Goal: Ask a question

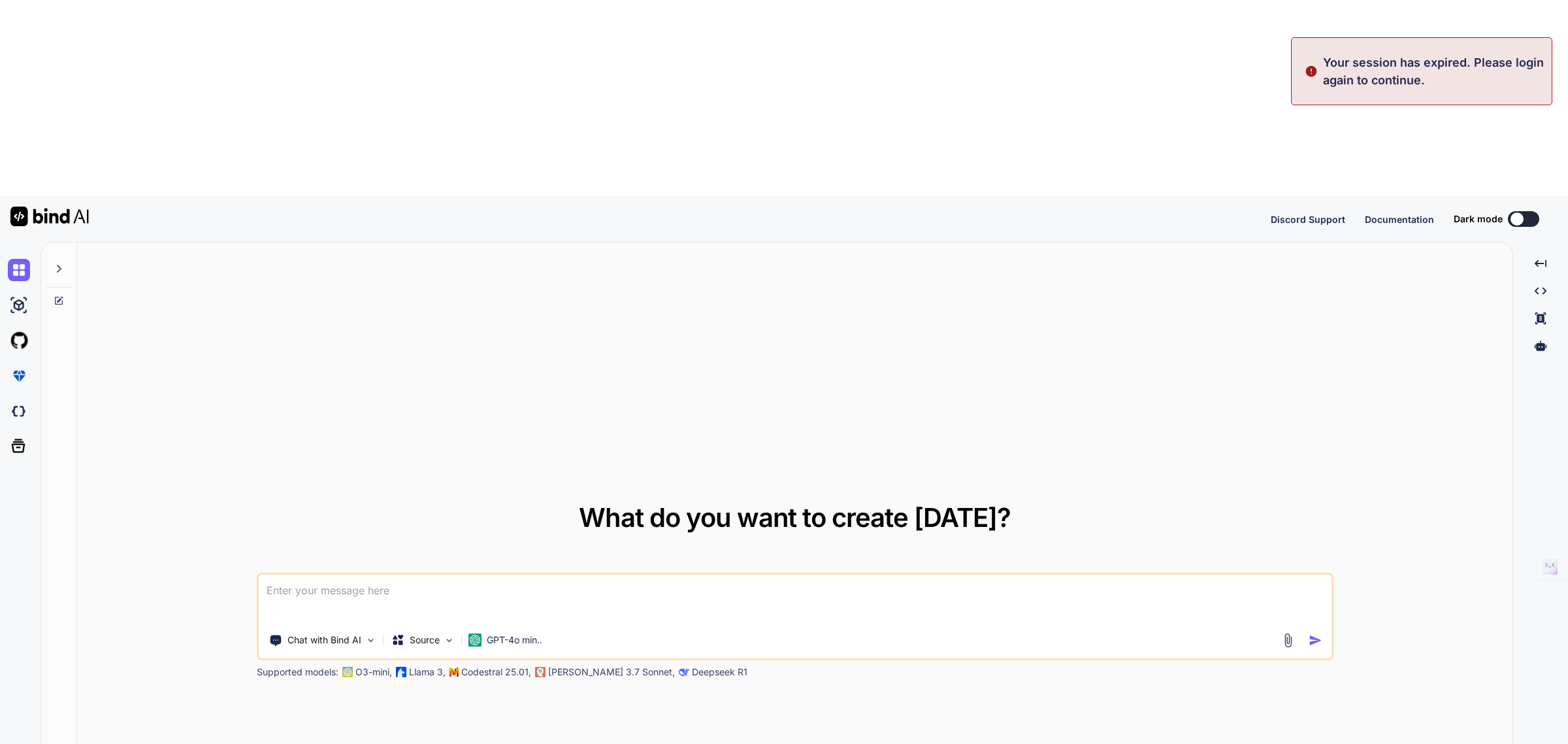
type textarea "x"
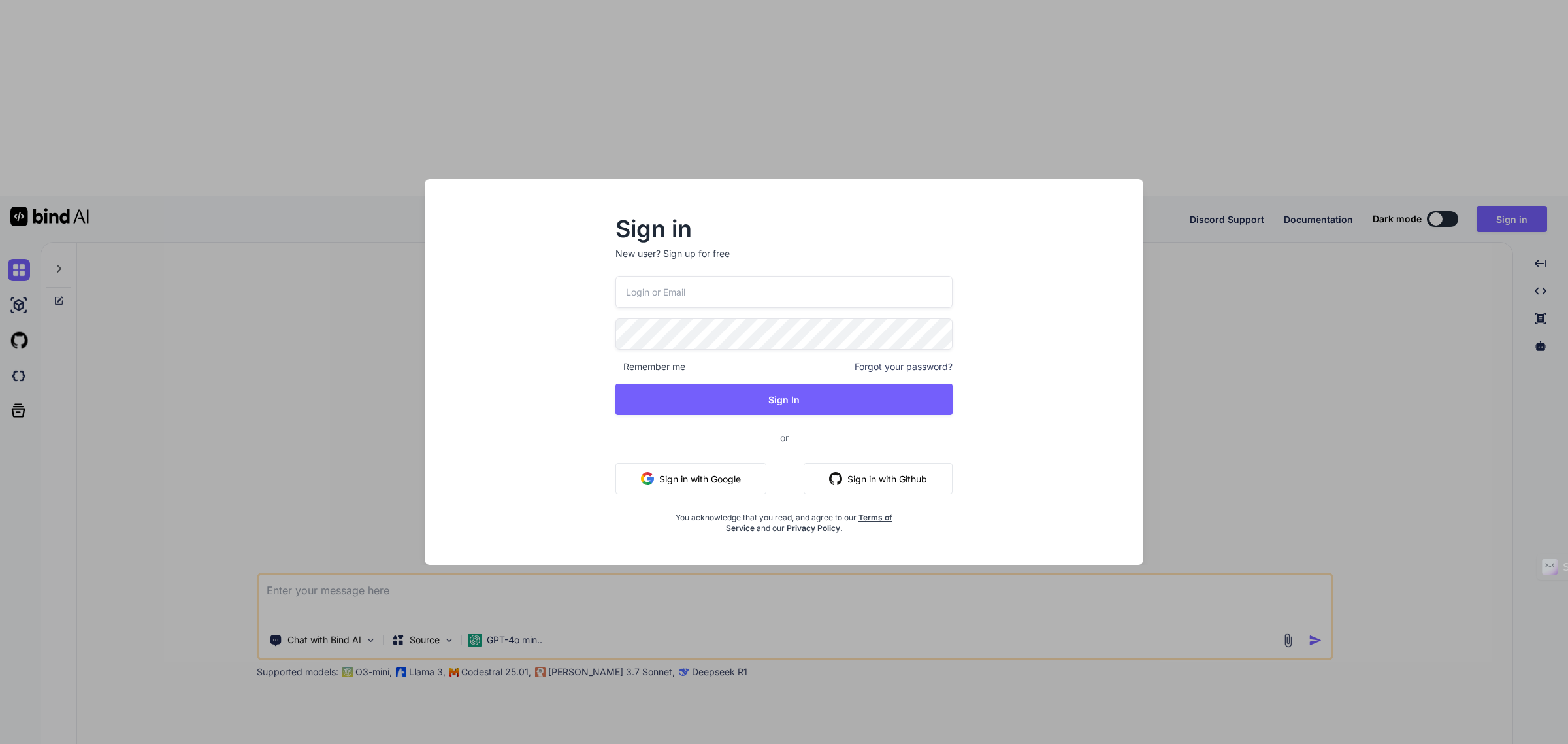
click at [749, 289] on input "email" at bounding box center [784, 291] width 337 height 32
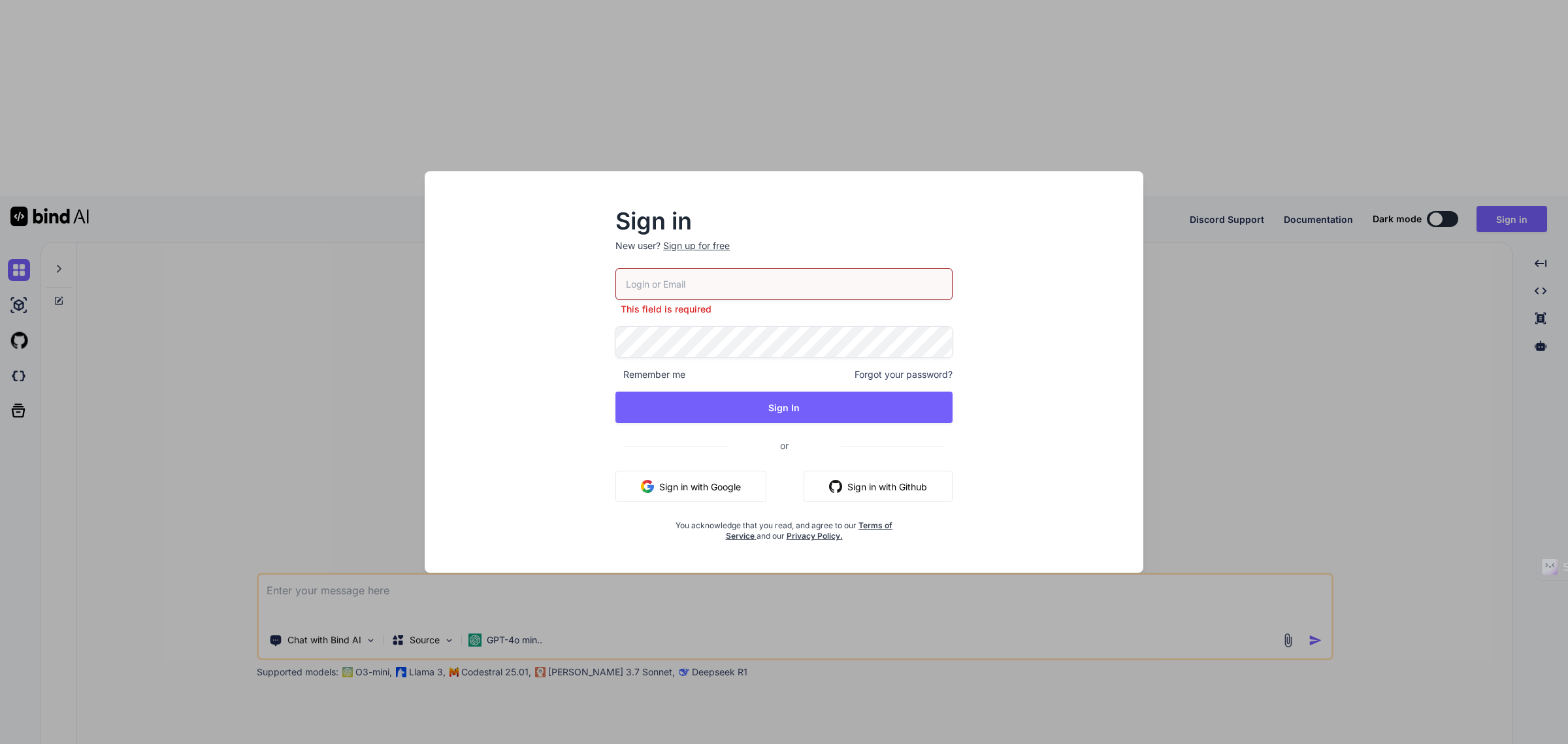
type input "[EMAIL_ADDRESS][DOMAIN_NAME]"
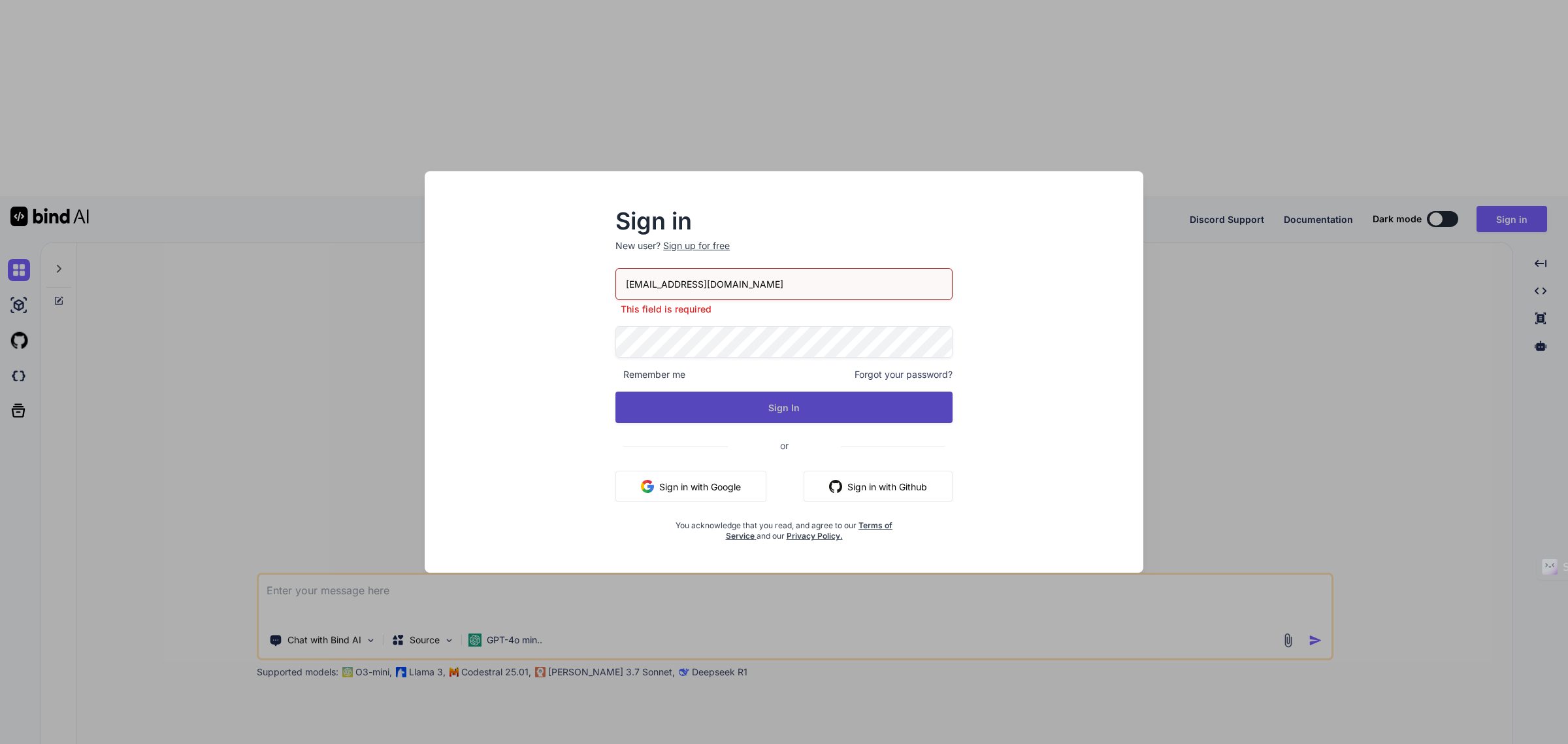
click at [811, 404] on button "Sign In" at bounding box center [784, 407] width 337 height 31
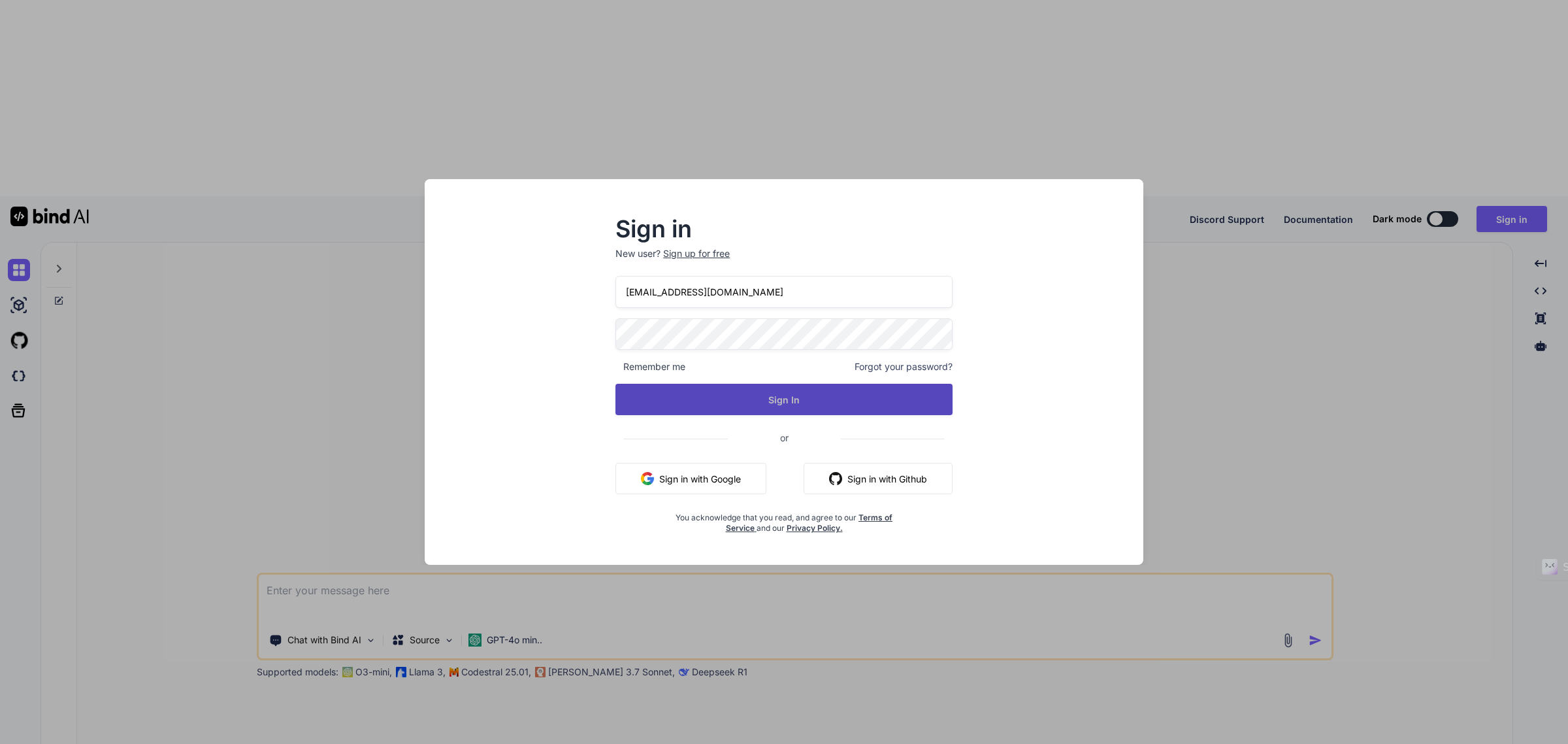
click at [790, 405] on button "Sign In" at bounding box center [784, 399] width 337 height 31
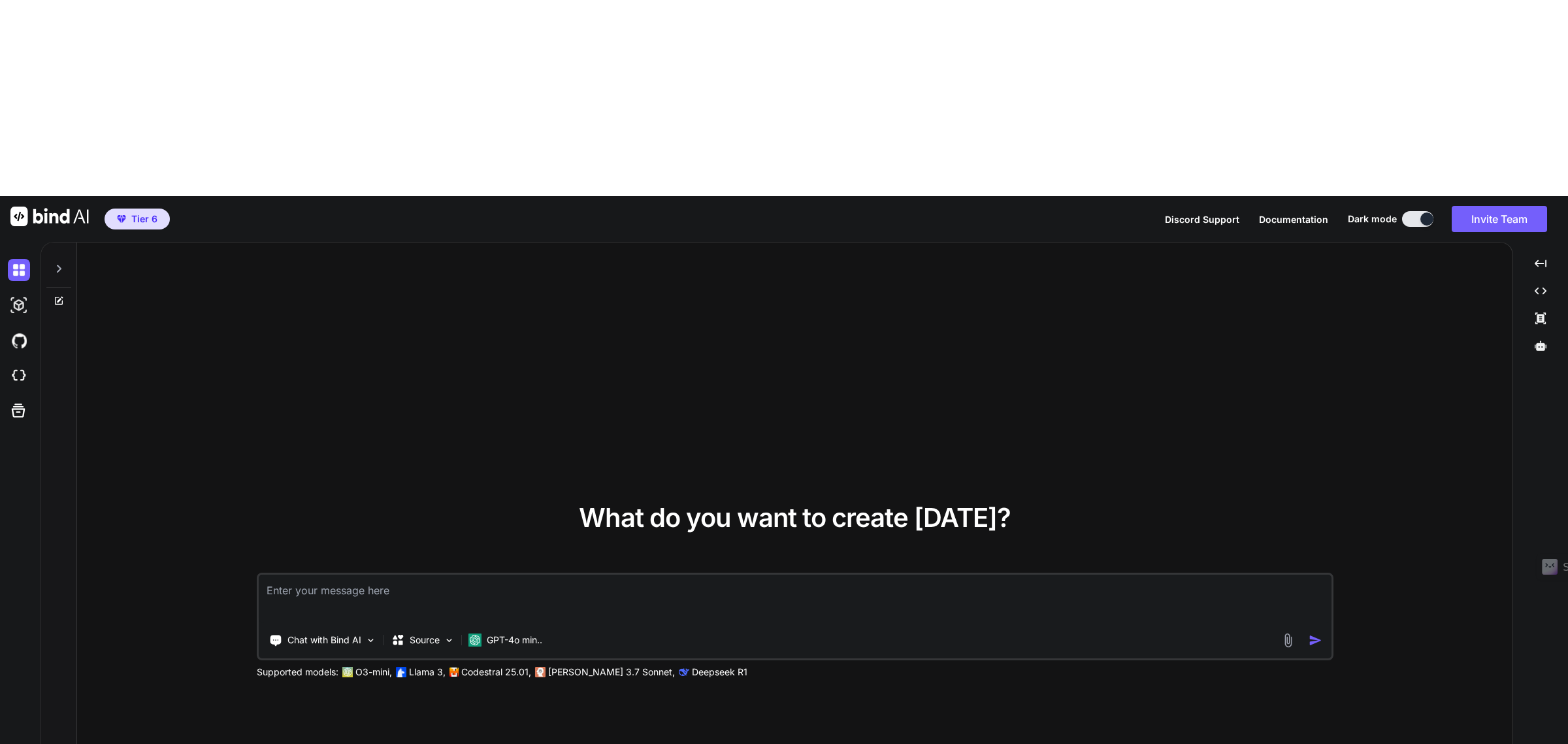
click at [60, 264] on icon at bounding box center [59, 268] width 10 height 10
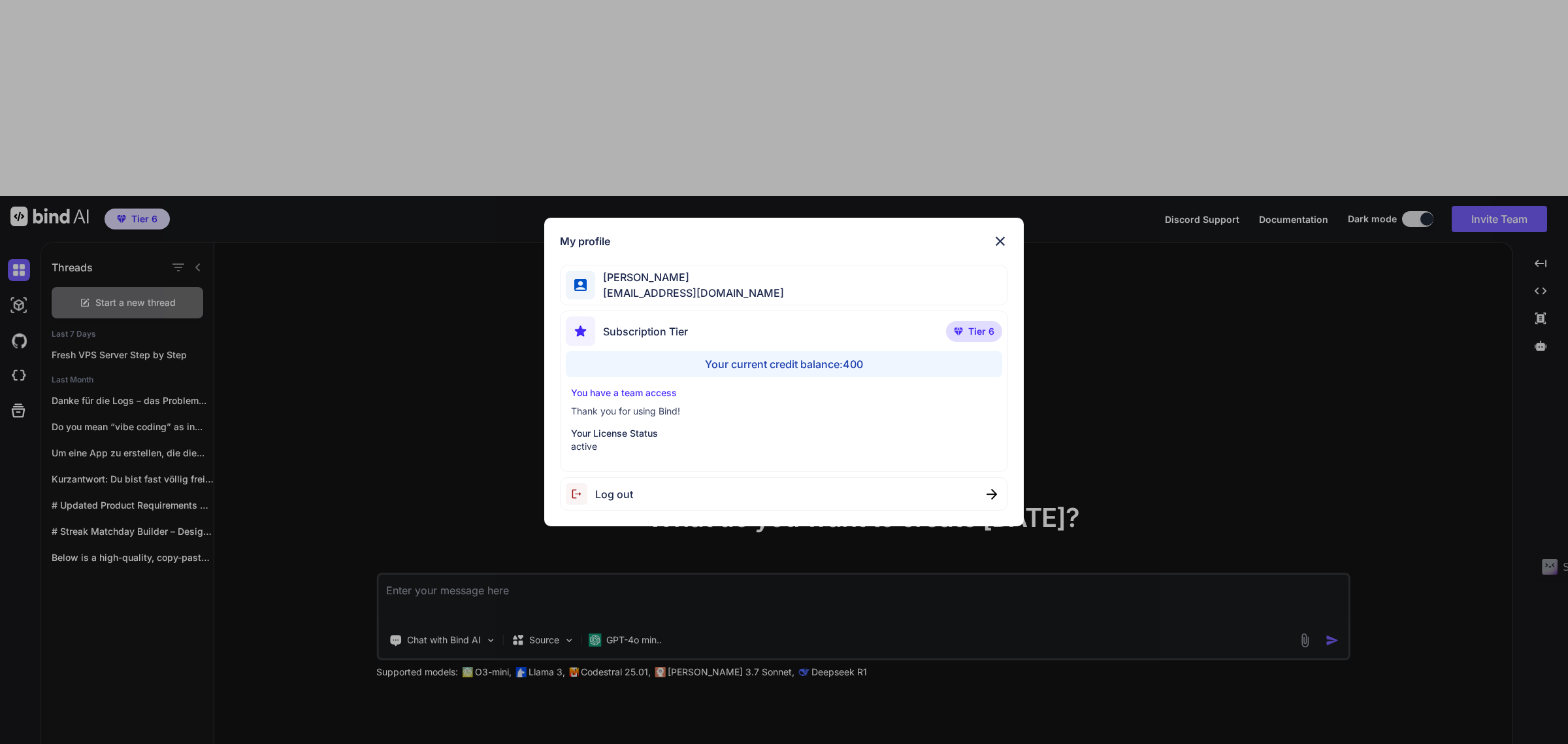
click at [579, 619] on div "My profile [PERSON_NAME] [EMAIL_ADDRESS][DOMAIN_NAME] Subscription Tier Tier 6 …" at bounding box center [784, 372] width 1568 height 744
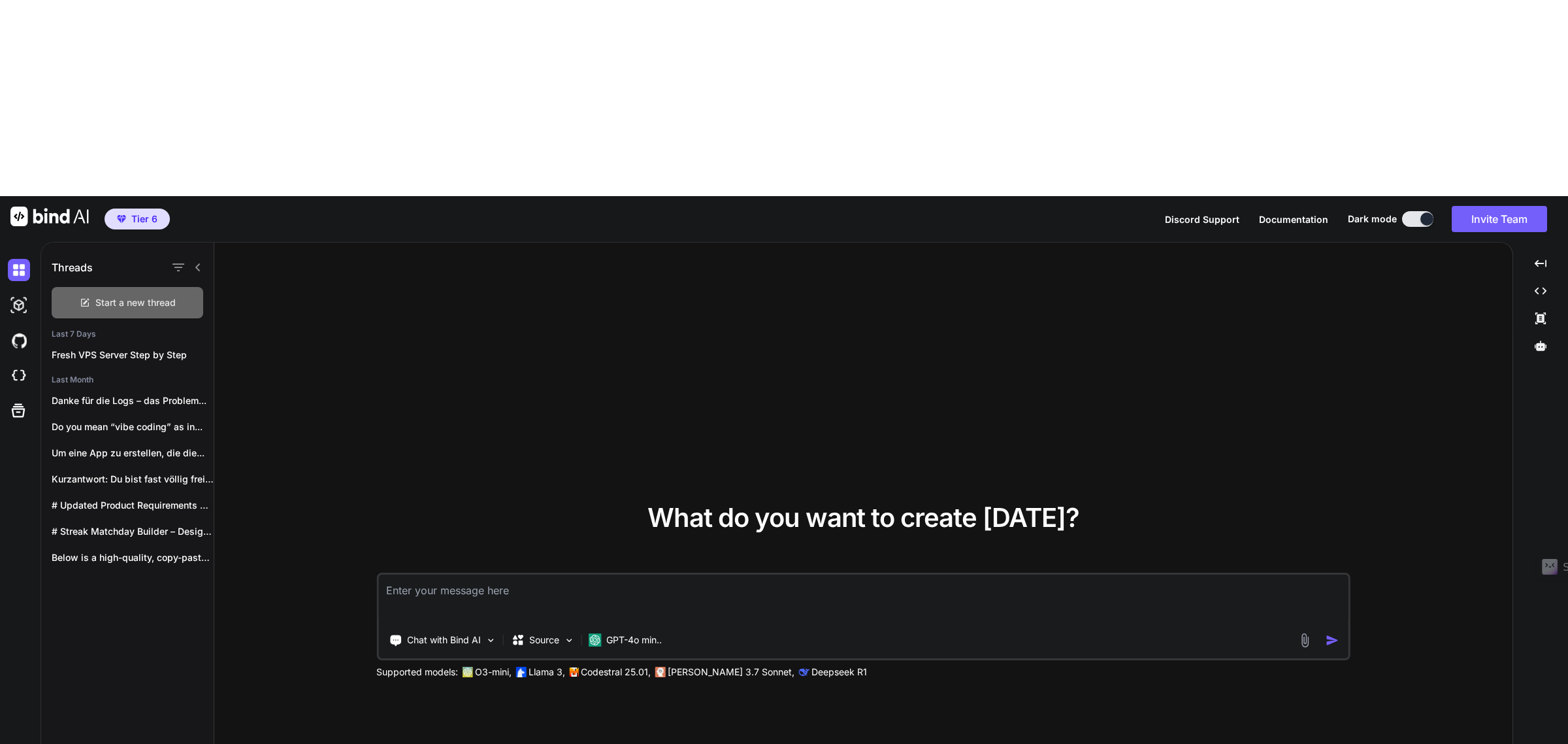
click at [106, 296] on span "Start a new thread" at bounding box center [135, 302] width 81 height 13
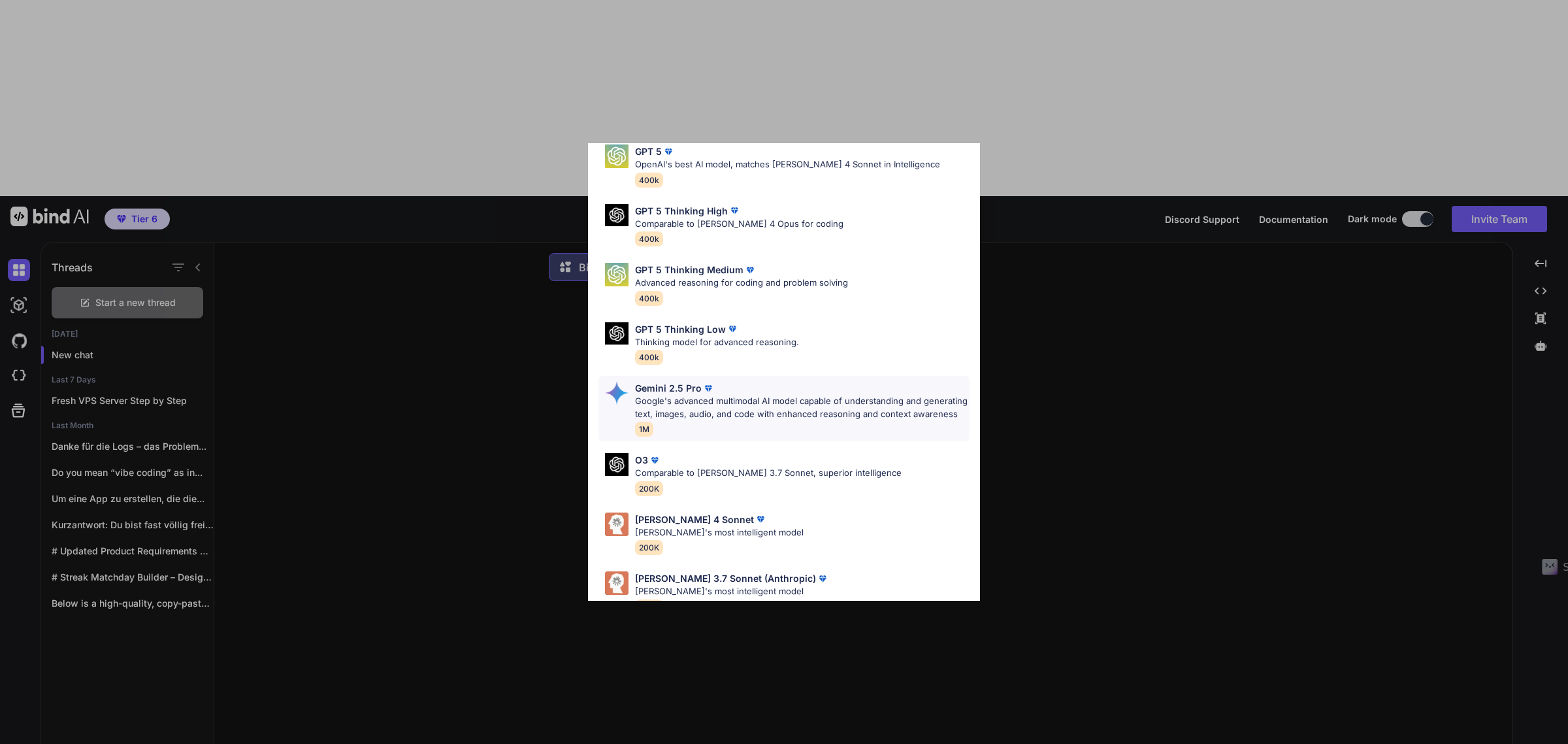
scroll to position [95, 0]
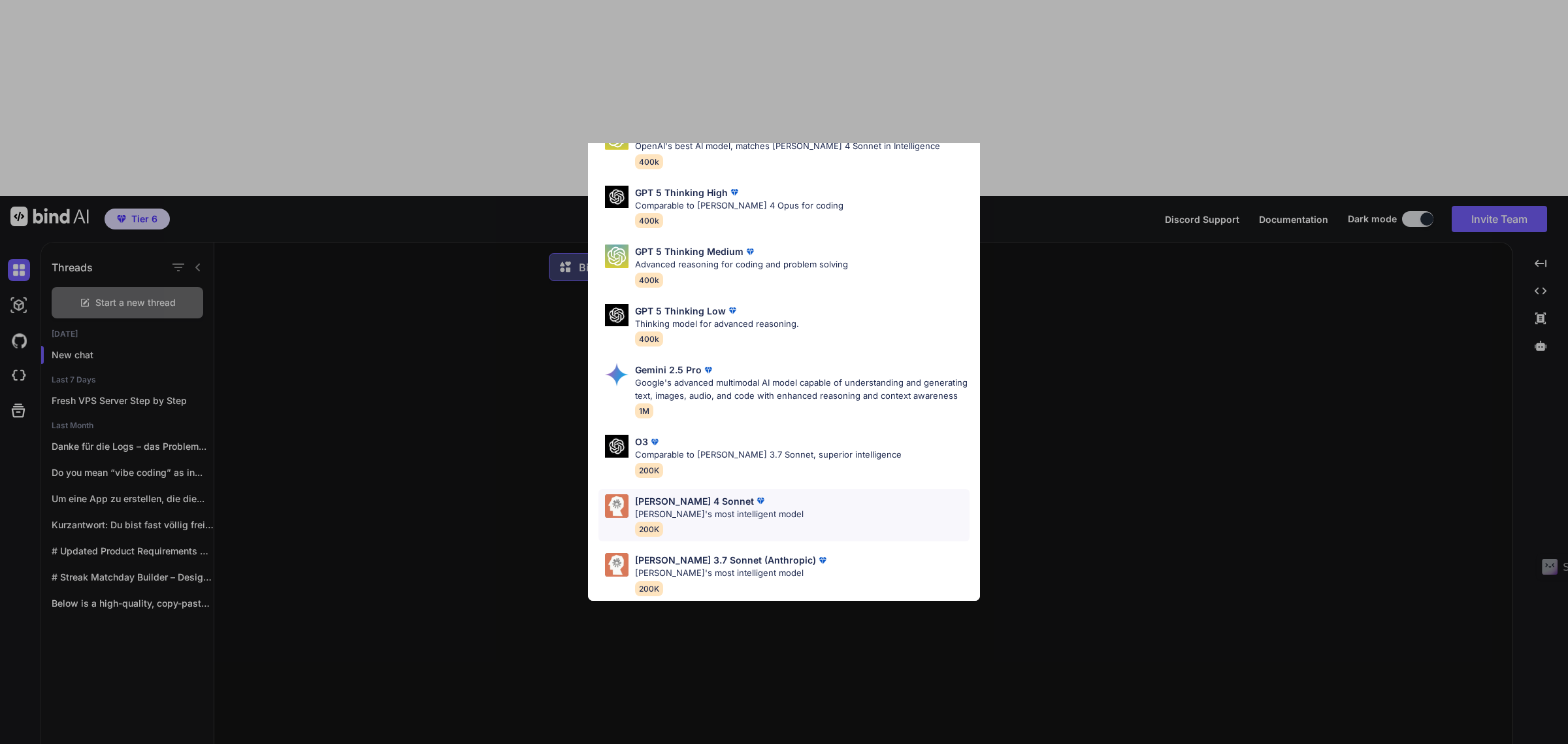
click at [808, 505] on div "[PERSON_NAME] 4 Sonnet [PERSON_NAME]'s most intelligent model 200K" at bounding box center [784, 515] width 371 height 53
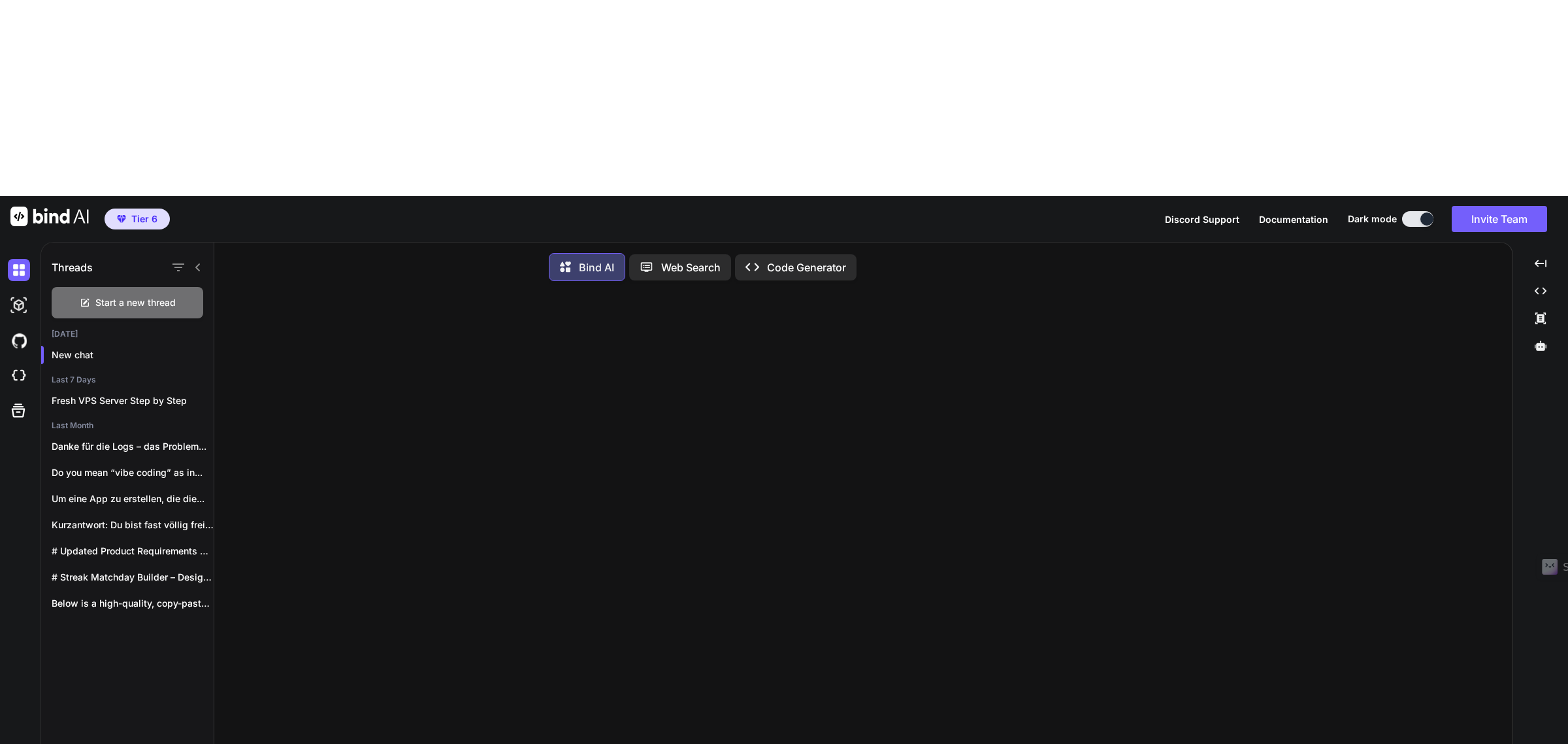
drag, startPoint x: 630, startPoint y: 677, endPoint x: 464, endPoint y: 515, distance: 231.9
click at [464, 515] on div "Source [PERSON_NAME] 4 S.. Created with Bind Always check its answers. Privacy …" at bounding box center [868, 616] width 1287 height 651
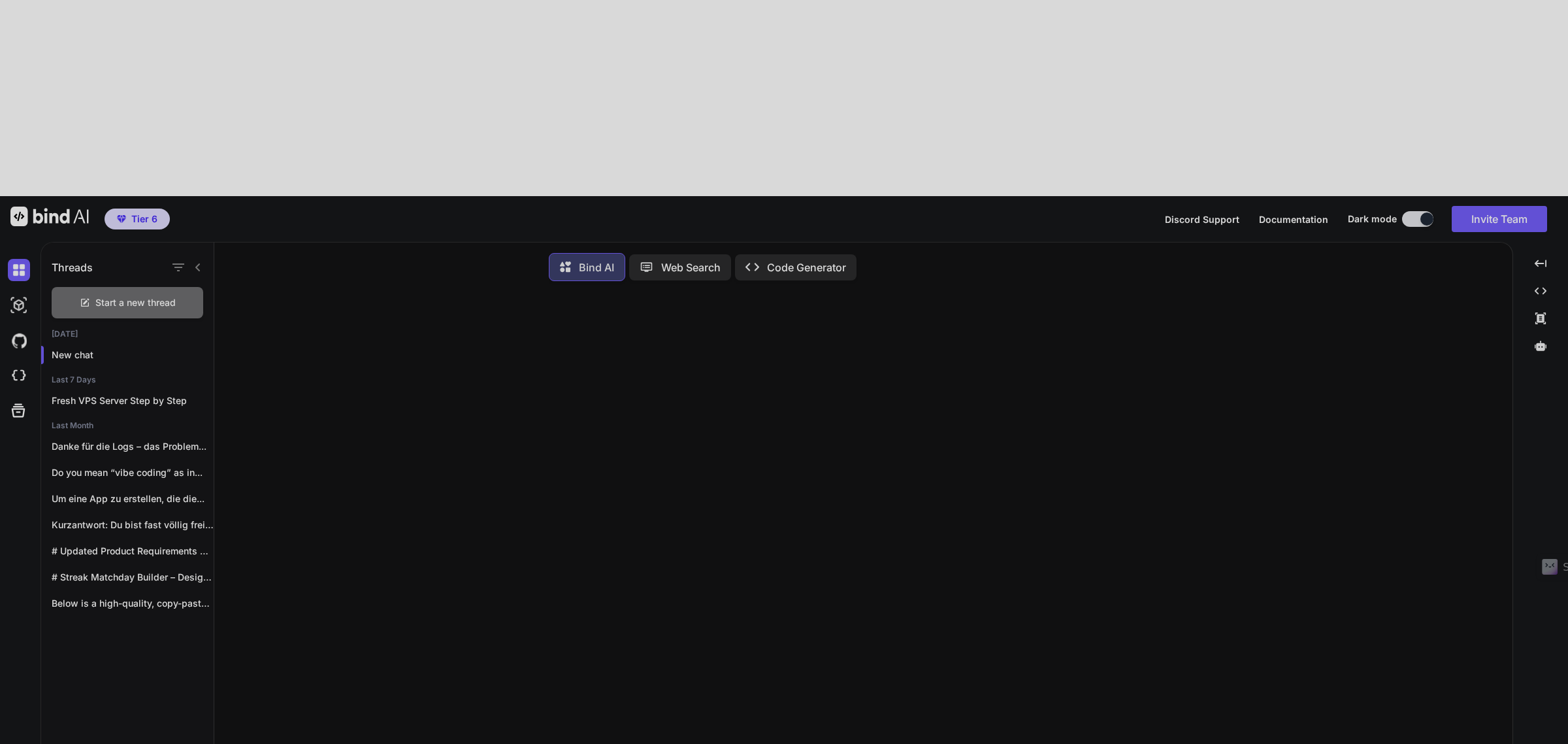
click at [474, 564] on div at bounding box center [784, 372] width 1568 height 744
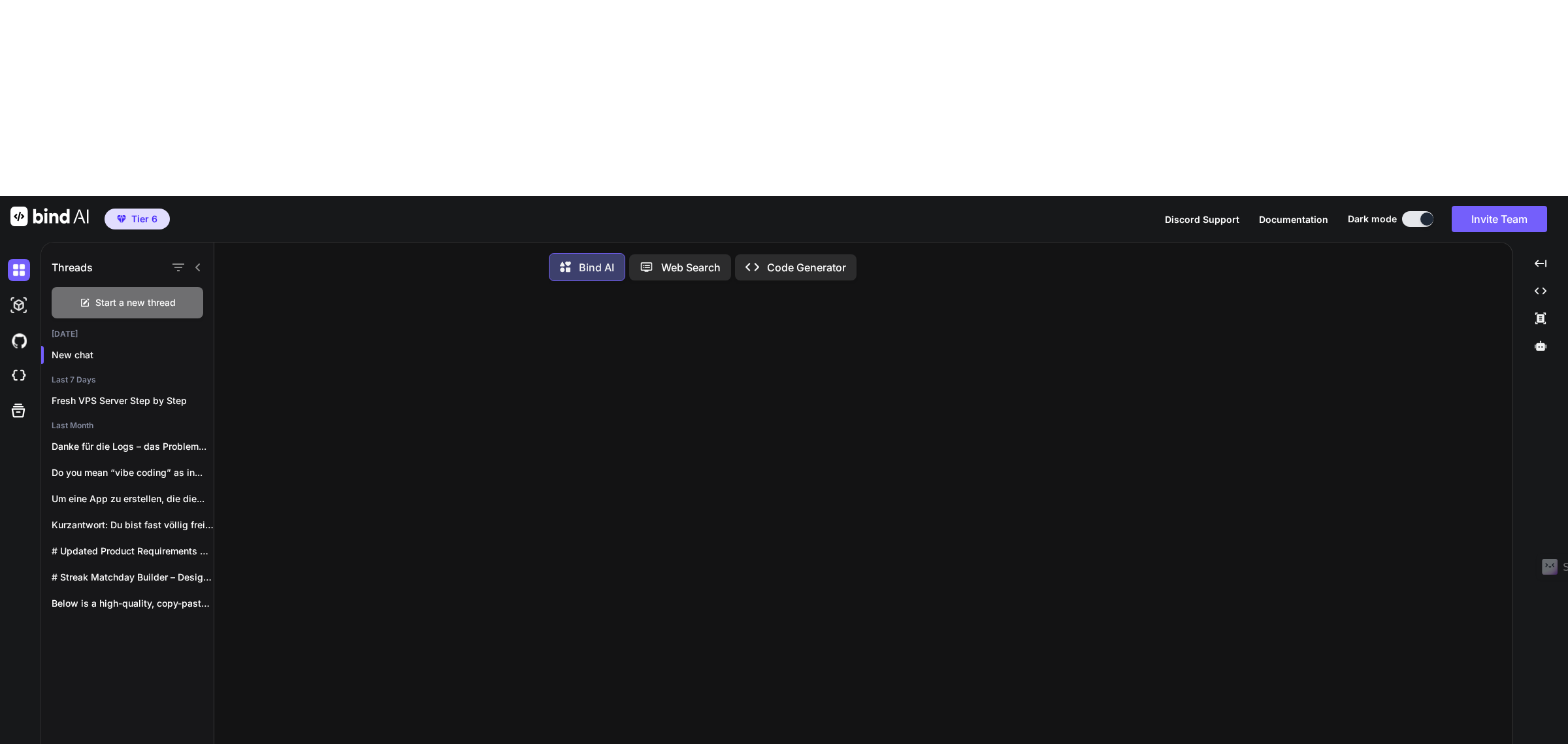
paste textarea "Lor ipsumdol sit Ametconsect adipiscing. Eli sed doeiusmo temporinc utl etdolor…"
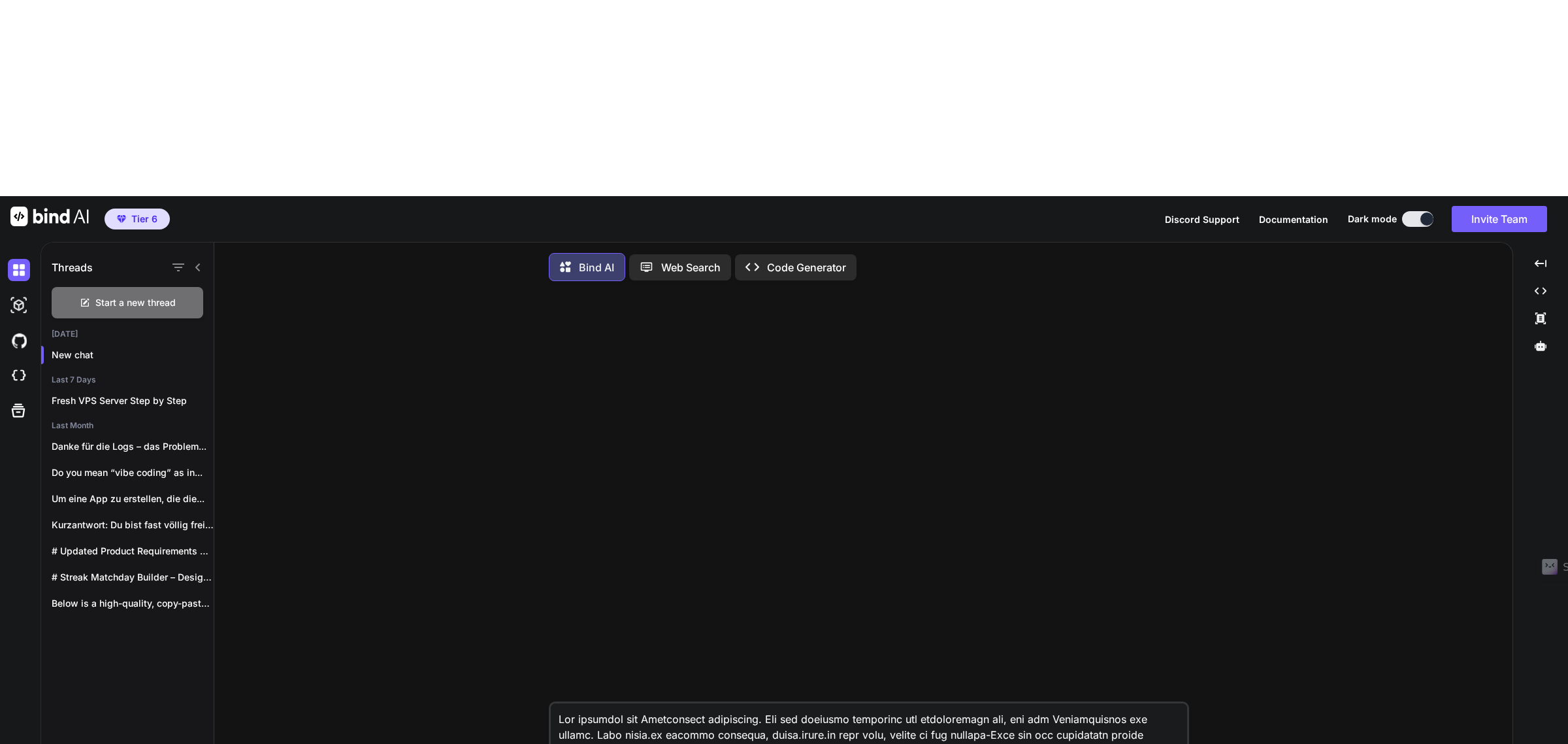
scroll to position [81, 0]
type textarea "Lor ipsumdol sit Ametconsect adipiscing. Eli sed doeiusmo temporinc utl etdolor…"
